Goal: Task Accomplishment & Management: Use online tool/utility

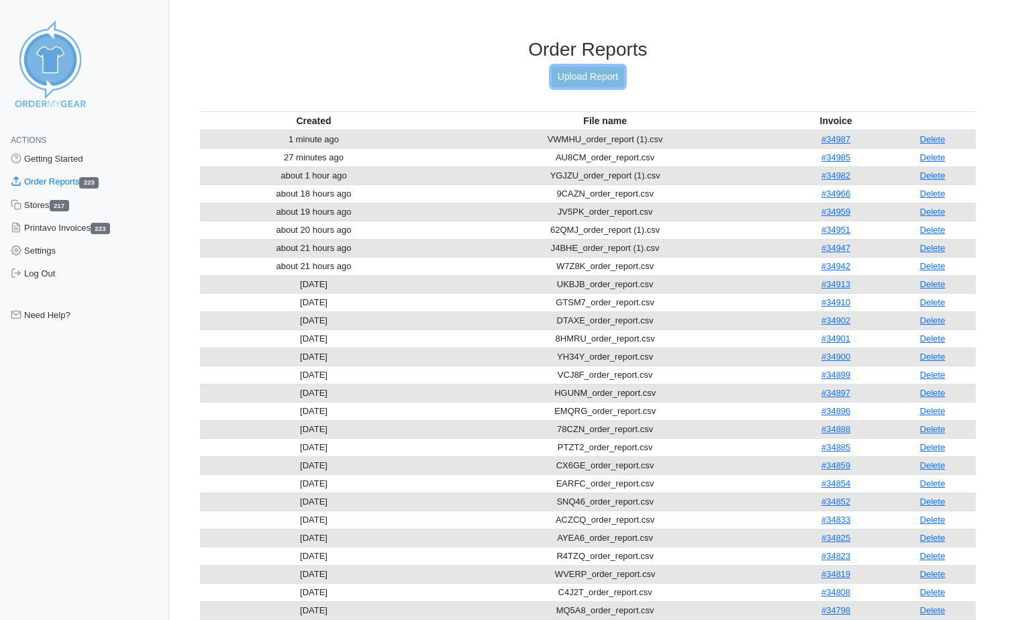
click at [572, 78] on link "Upload Report" at bounding box center [588, 76] width 72 height 21
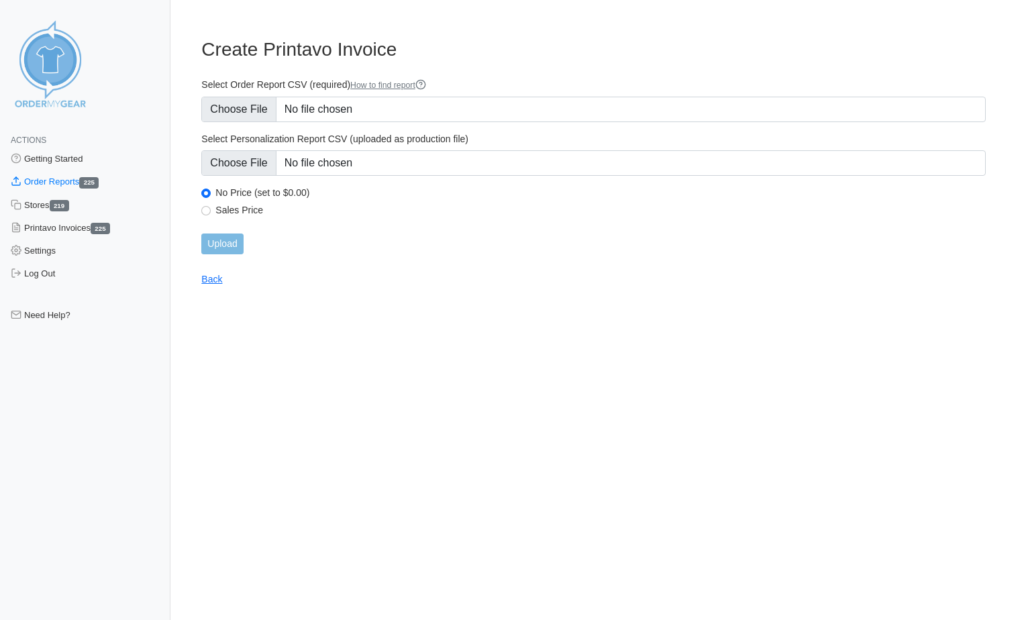
type input "C:\fakepath\4RWHG_order_report.csv"
click at [221, 247] on input "Upload" at bounding box center [222, 244] width 42 height 21
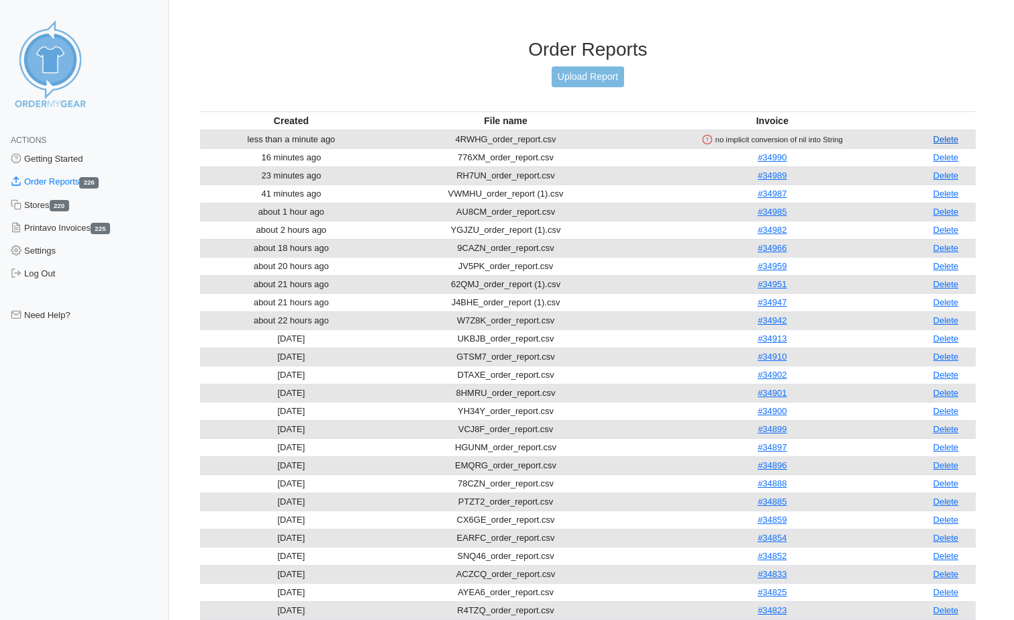
click at [939, 139] on link "Delete" at bounding box center [947, 139] width 26 height 10
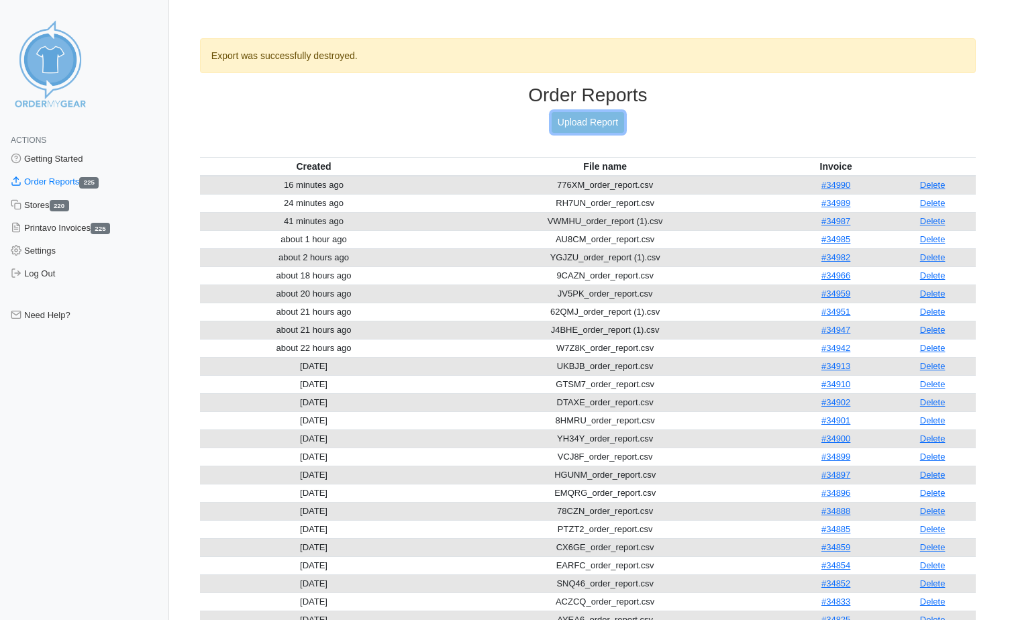
click at [604, 115] on link "Upload Report" at bounding box center [588, 122] width 72 height 21
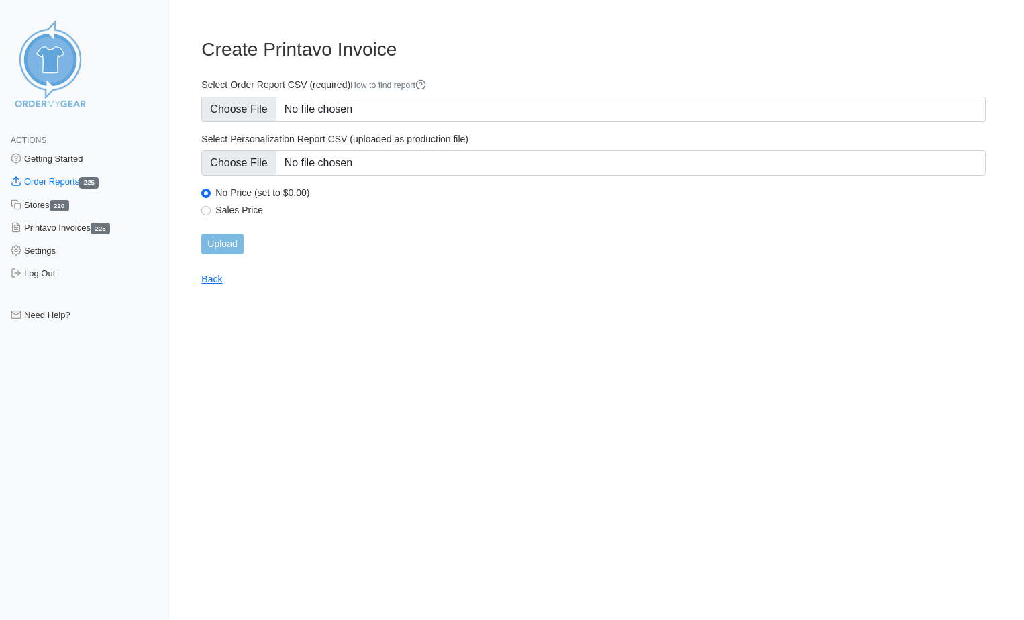
type input "C:\fakepath\4RWHG_order_report.csv"
click at [223, 247] on input "Upload" at bounding box center [222, 244] width 42 height 21
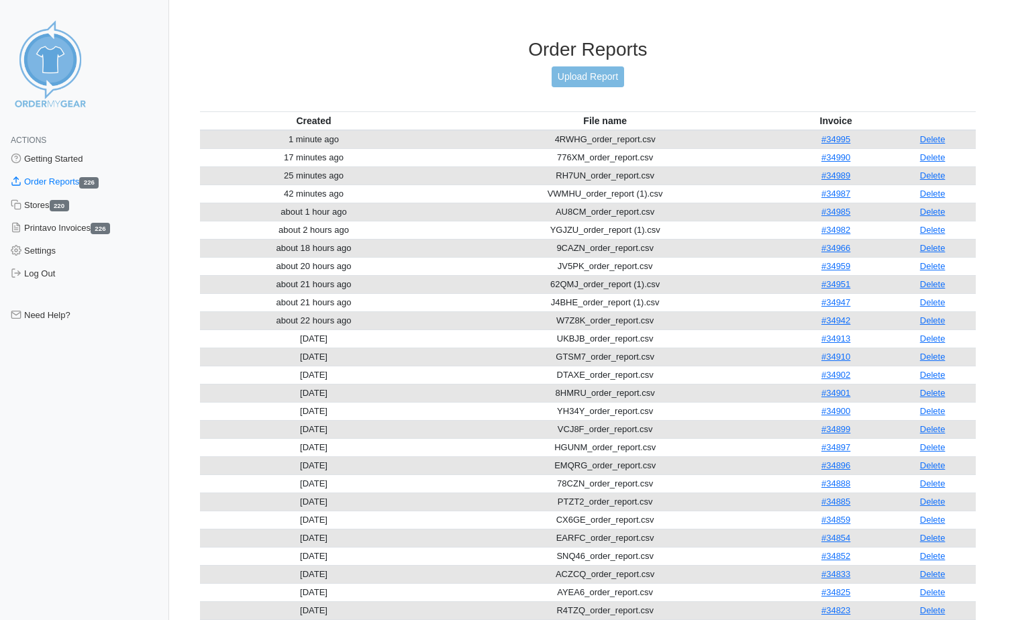
drag, startPoint x: 932, startPoint y: 140, endPoint x: 720, endPoint y: 71, distance: 223.1
click at [932, 140] on link "Delete" at bounding box center [933, 139] width 26 height 10
